Goal: Task Accomplishment & Management: Use online tool/utility

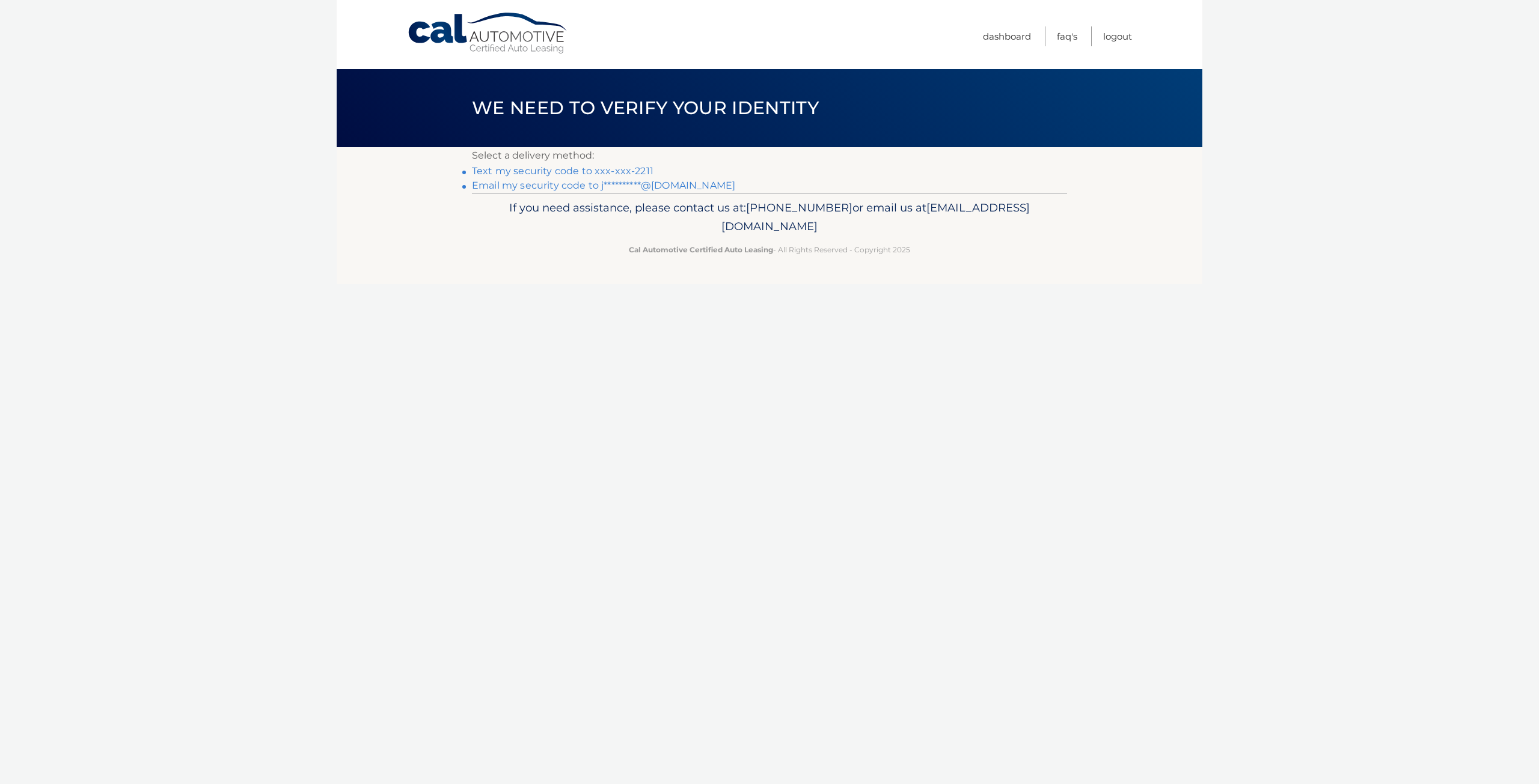
click at [570, 169] on link "Text my security code to xxx-xxx-2211" at bounding box center [562, 171] width 181 height 11
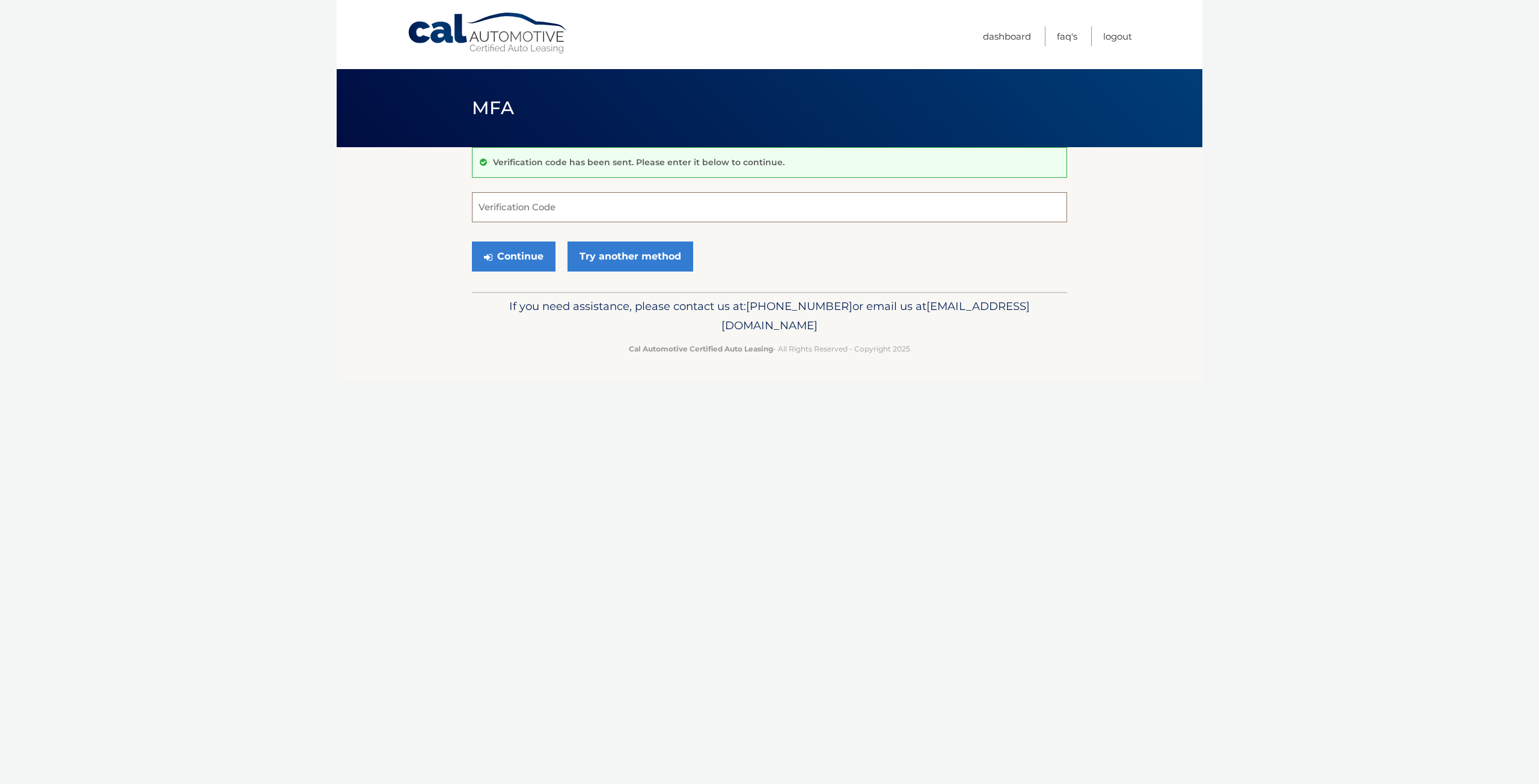
click at [559, 208] on input "Verification Code" at bounding box center [769, 207] width 595 height 30
type input "677253"
click at [472, 242] on button "Continue" at bounding box center [513, 257] width 84 height 30
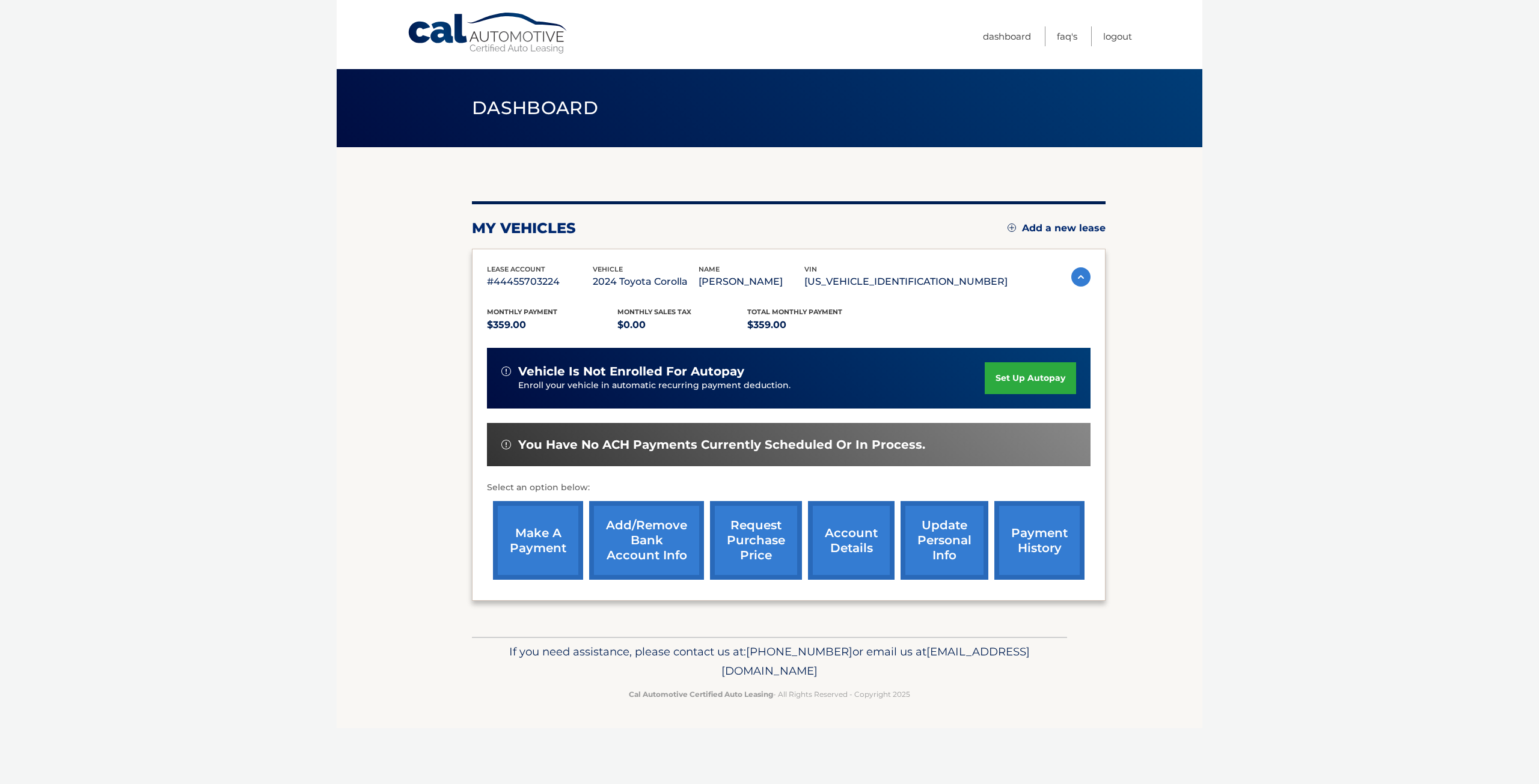
click at [524, 542] on link "make a payment" at bounding box center [538, 541] width 90 height 79
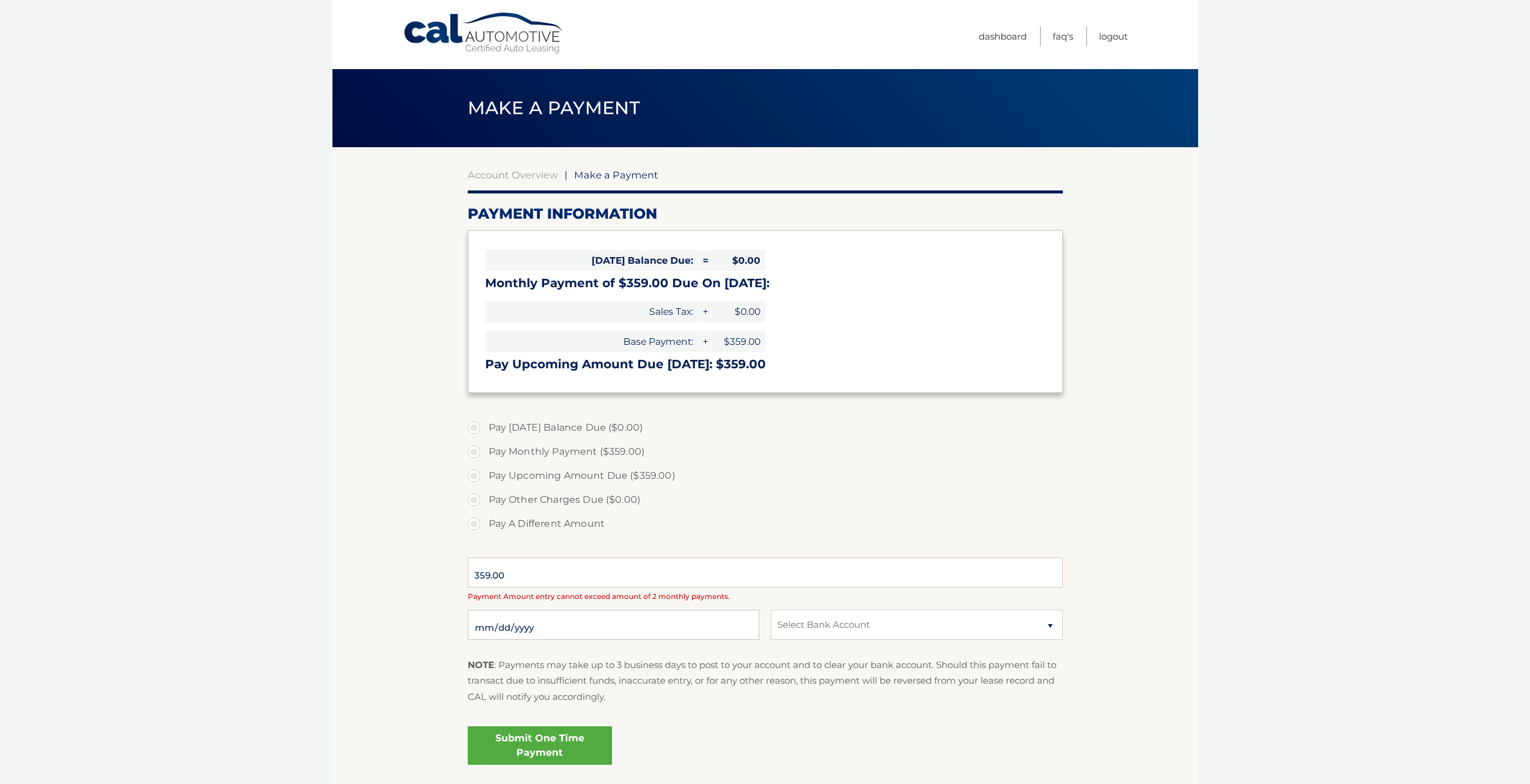
select select "NzUzNTQxZjMtN2ZmOS00OTY5LTlmN2ItN2E5NmE3YzU1MDZk"
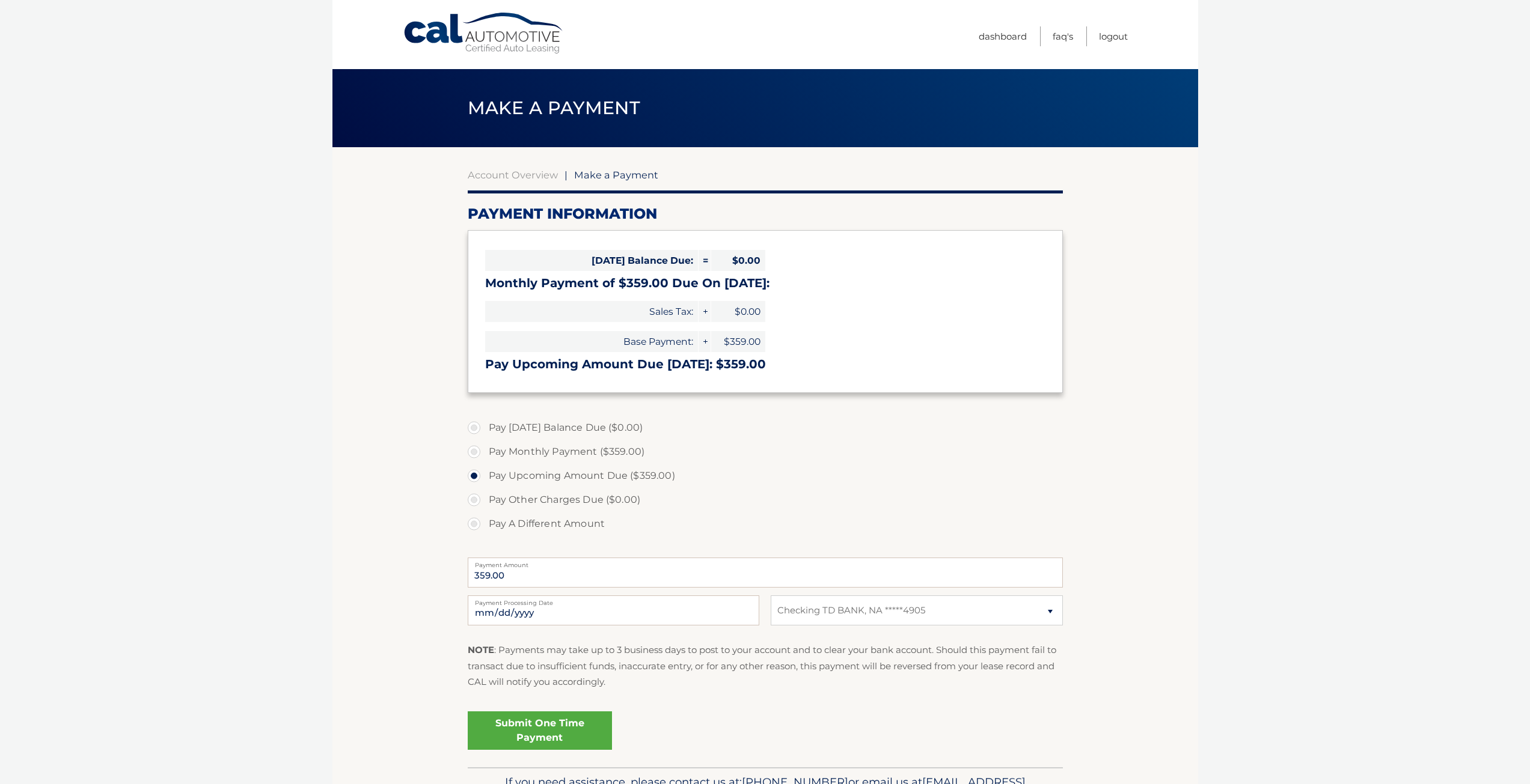
click at [509, 726] on link "Submit One Time Payment" at bounding box center [540, 731] width 144 height 39
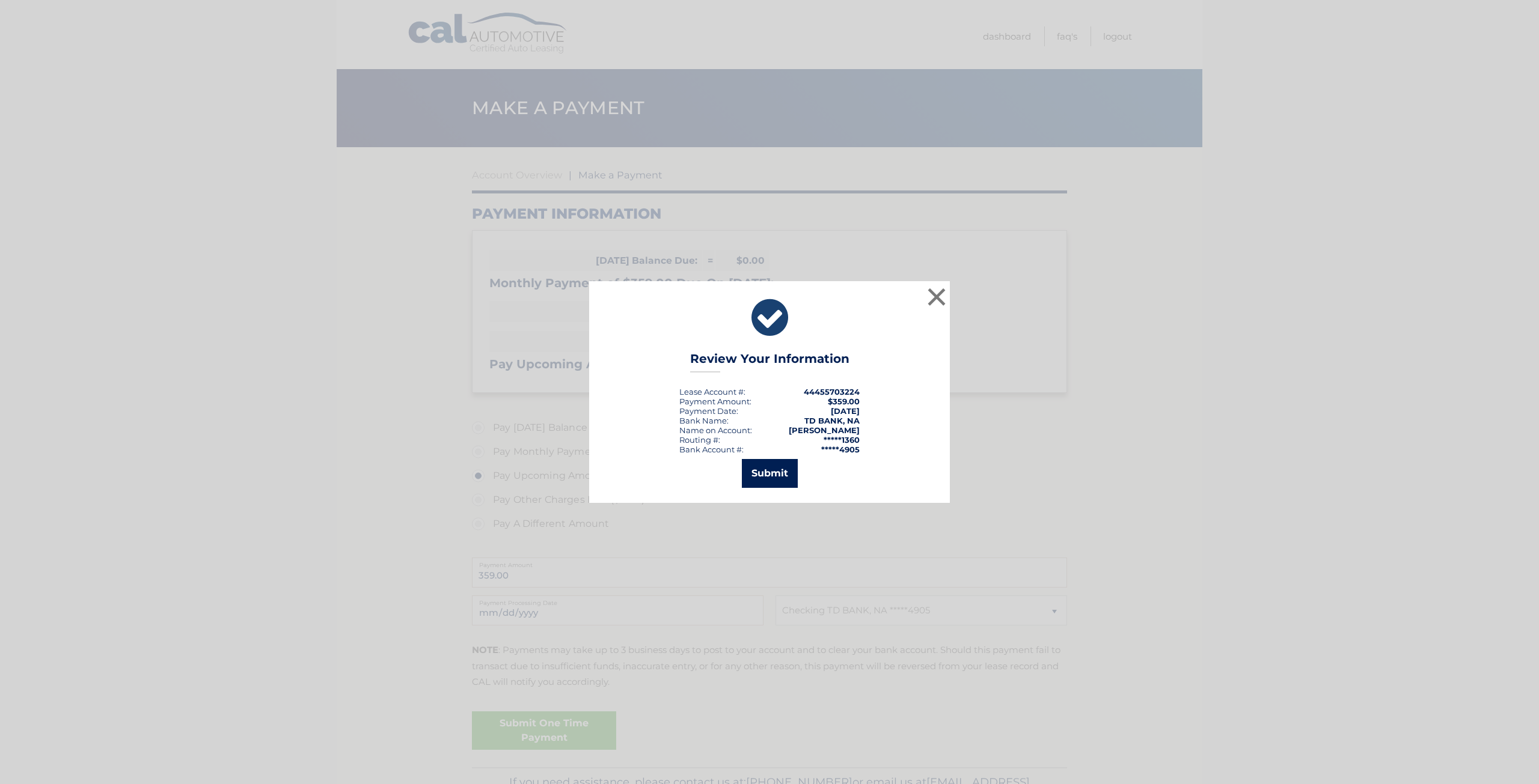
click at [772, 474] on button "Submit" at bounding box center [770, 473] width 56 height 29
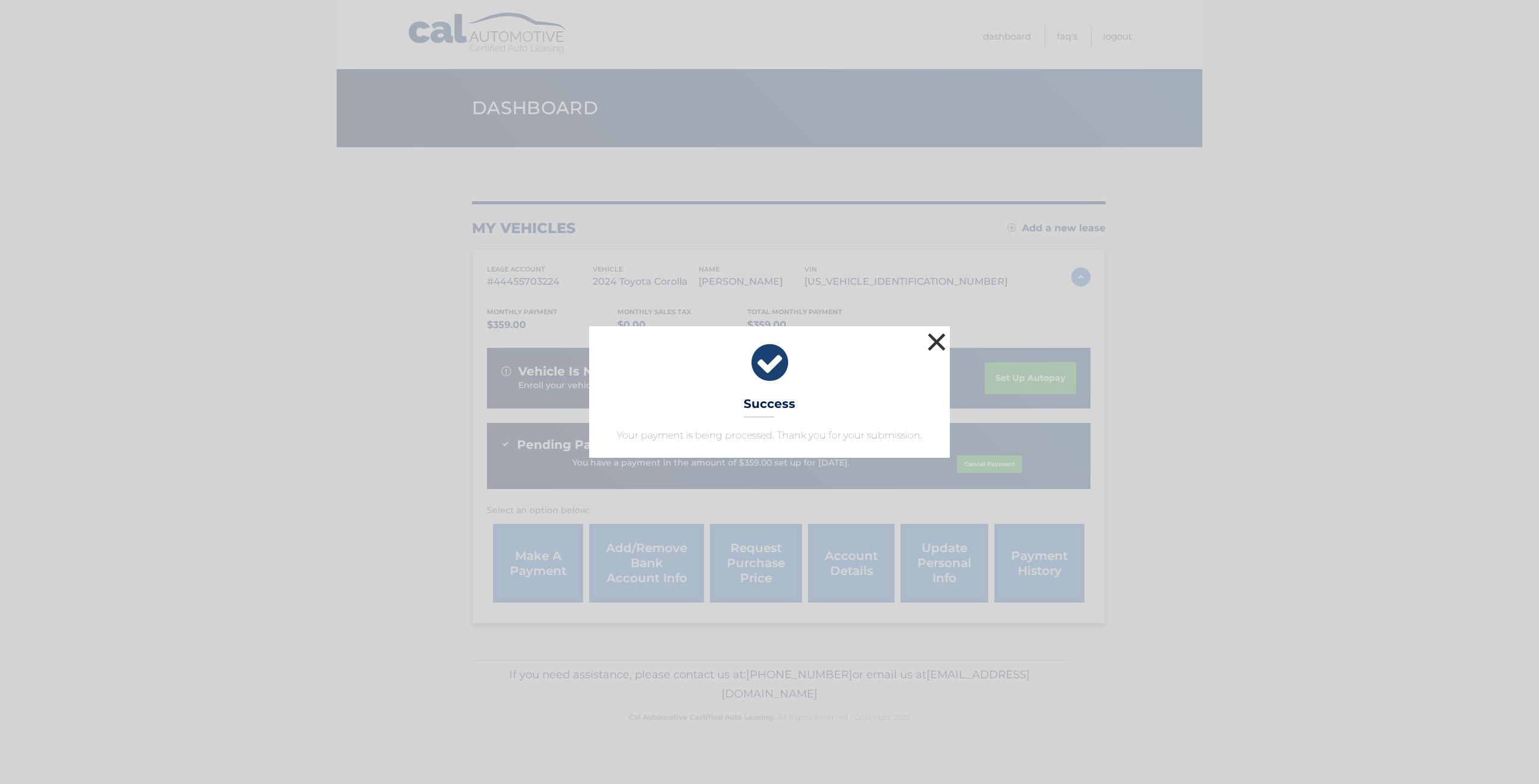
click at [940, 346] on button "×" at bounding box center [937, 342] width 24 height 24
